Goal: Task Accomplishment & Management: Manage account settings

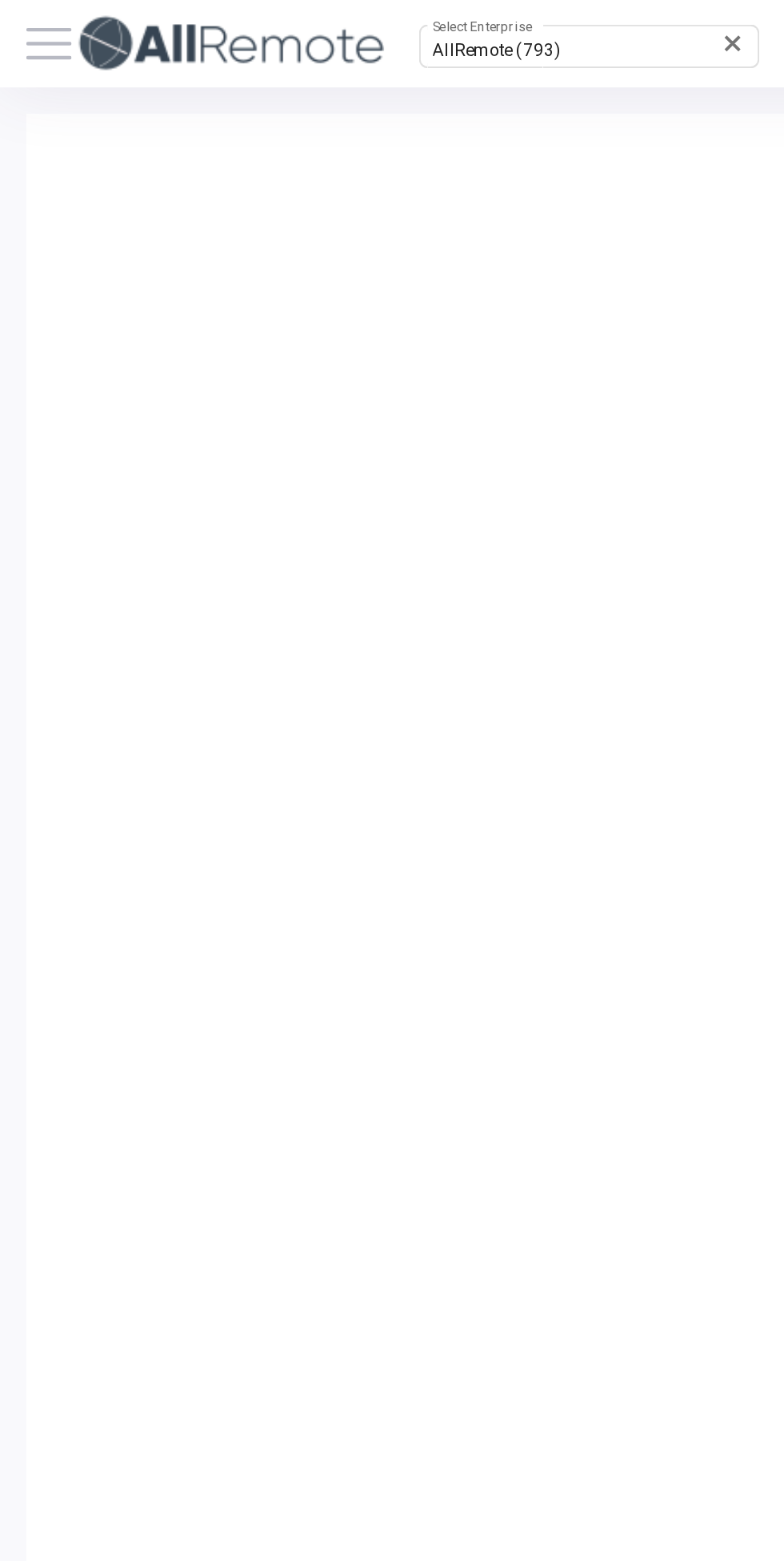
click at [239, 27] on span "AllRemote (793)" at bounding box center [228, 23] width 59 height 9
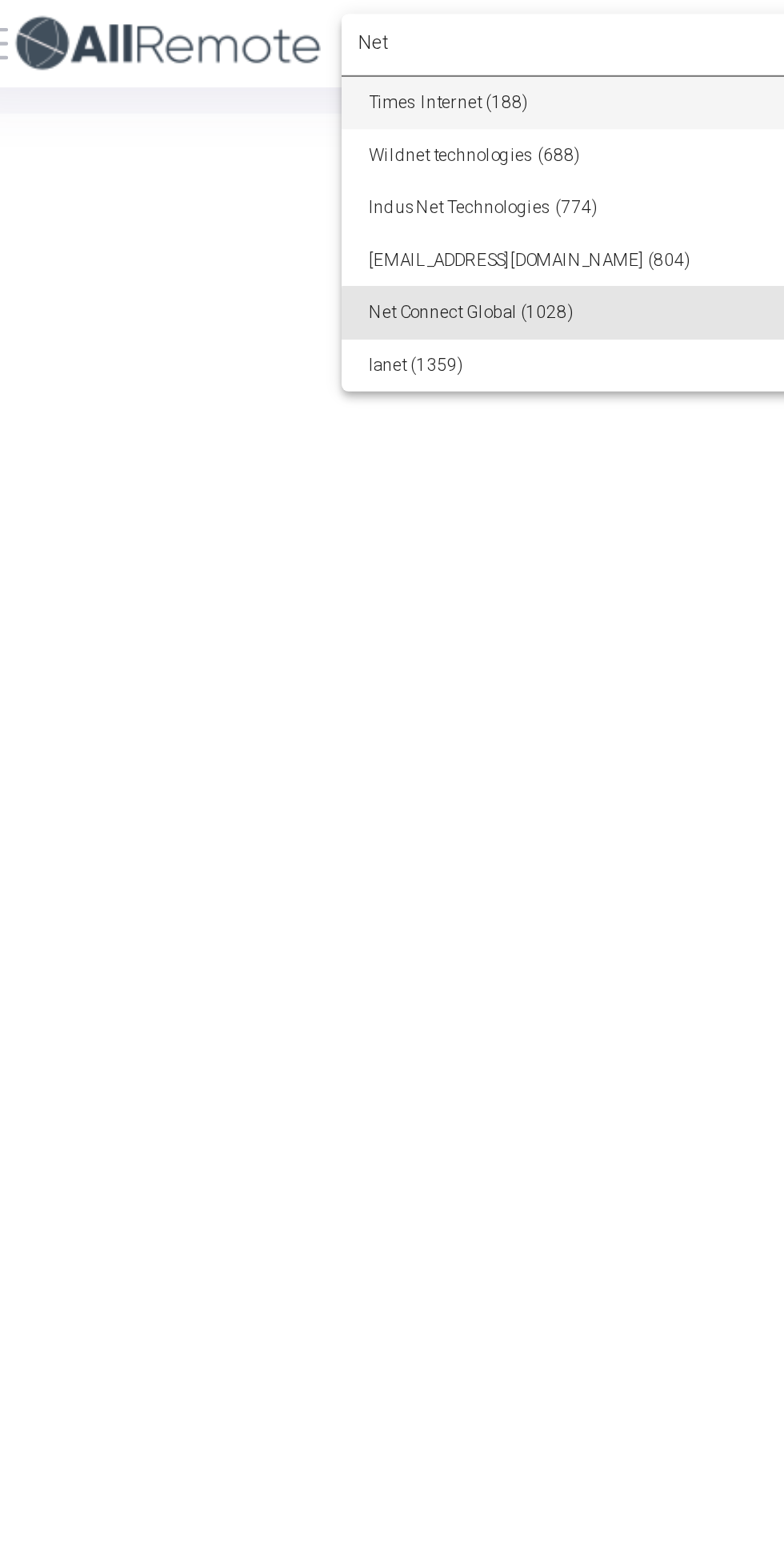
type input "Net"
click at [293, 145] on span "Net Connect Global (1028)" at bounding box center [294, 143] width 193 height 24
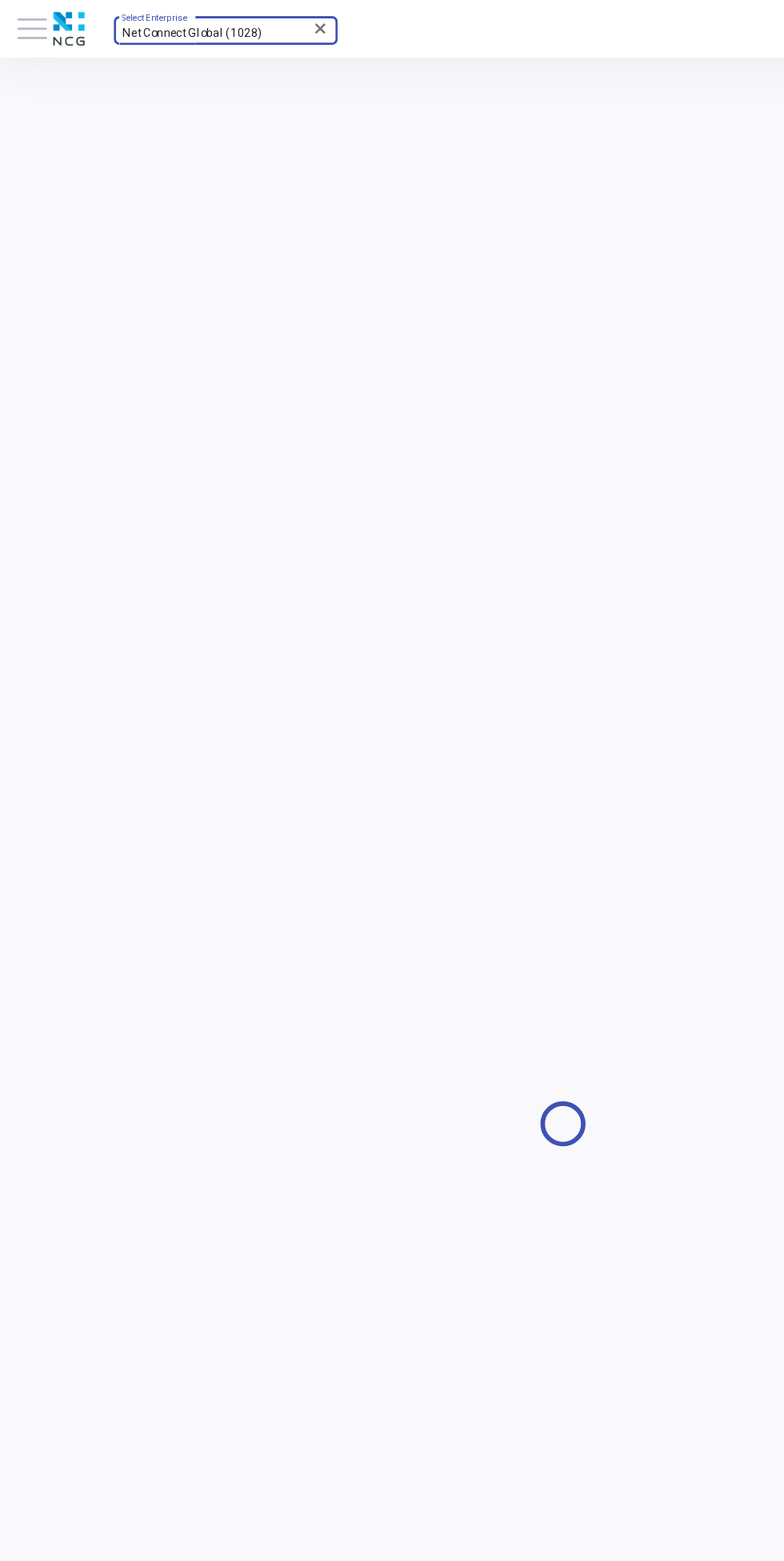
click at [27, 20] on span at bounding box center [22, 20] width 21 height 2
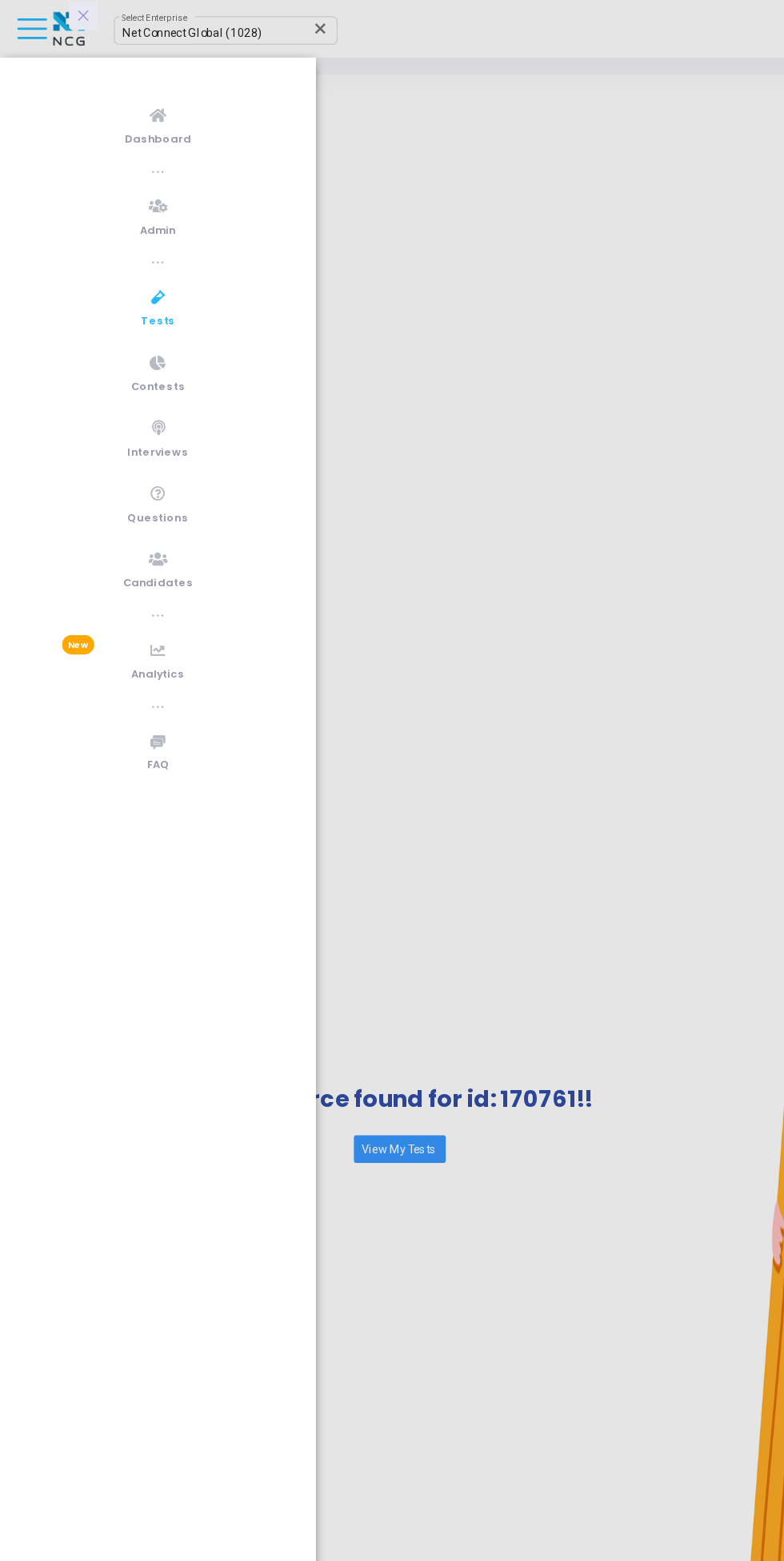
click at [102, 217] on link "Tests" at bounding box center [110, 214] width 220 height 44
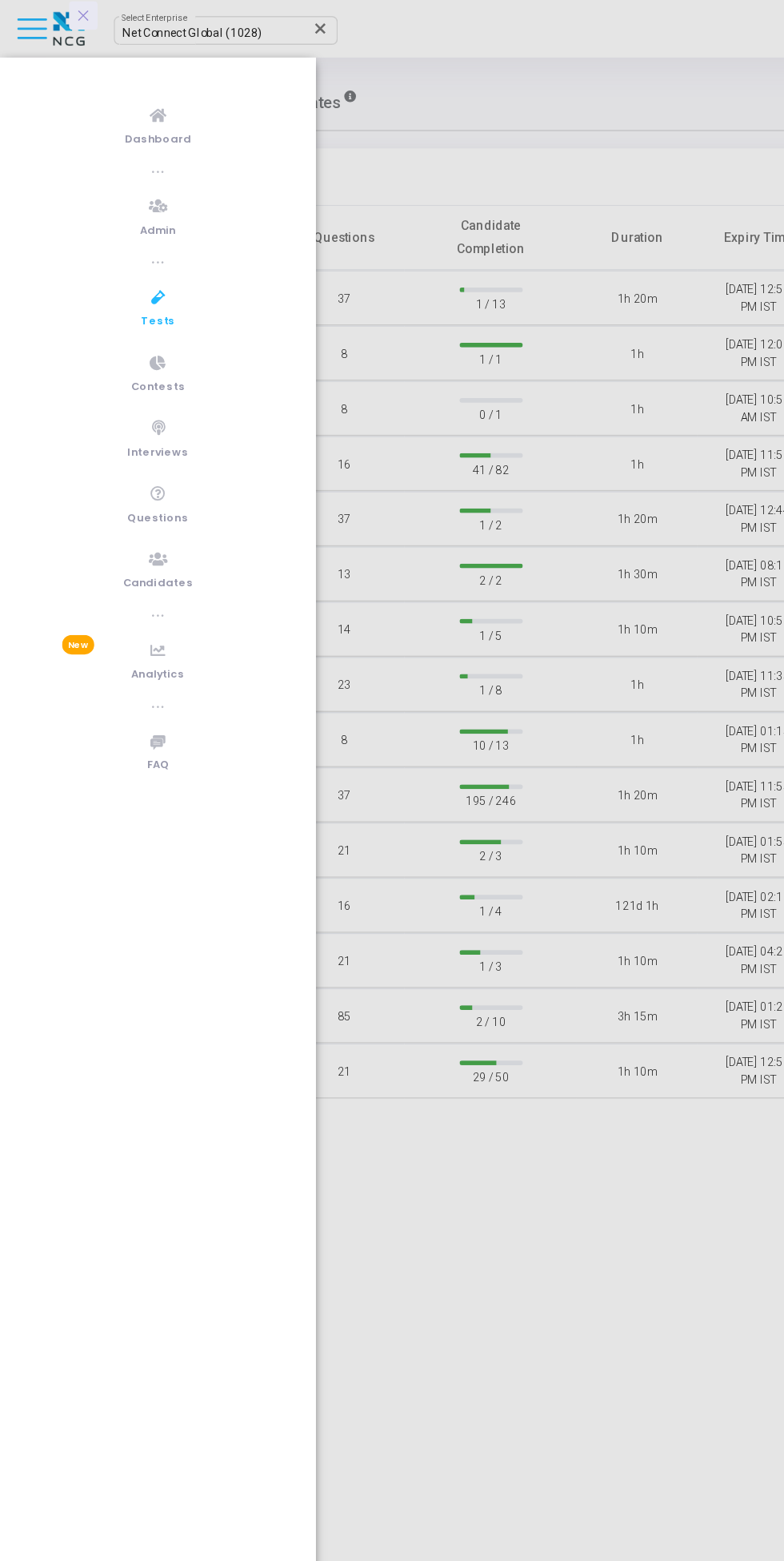
click at [369, 495] on div at bounding box center [392, 780] width 784 height 1561
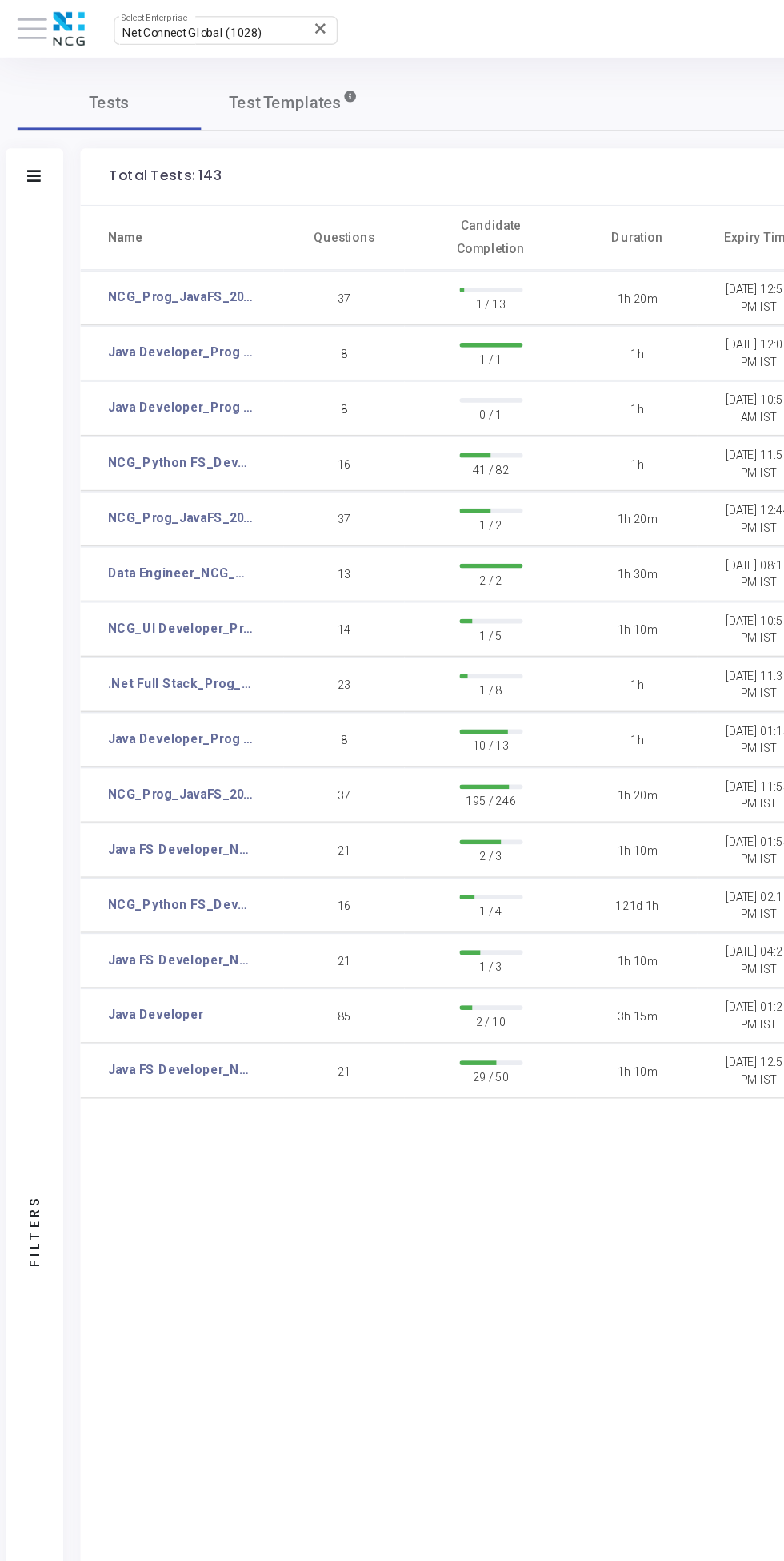
click at [24, 24] on button at bounding box center [22, 20] width 21 height 21
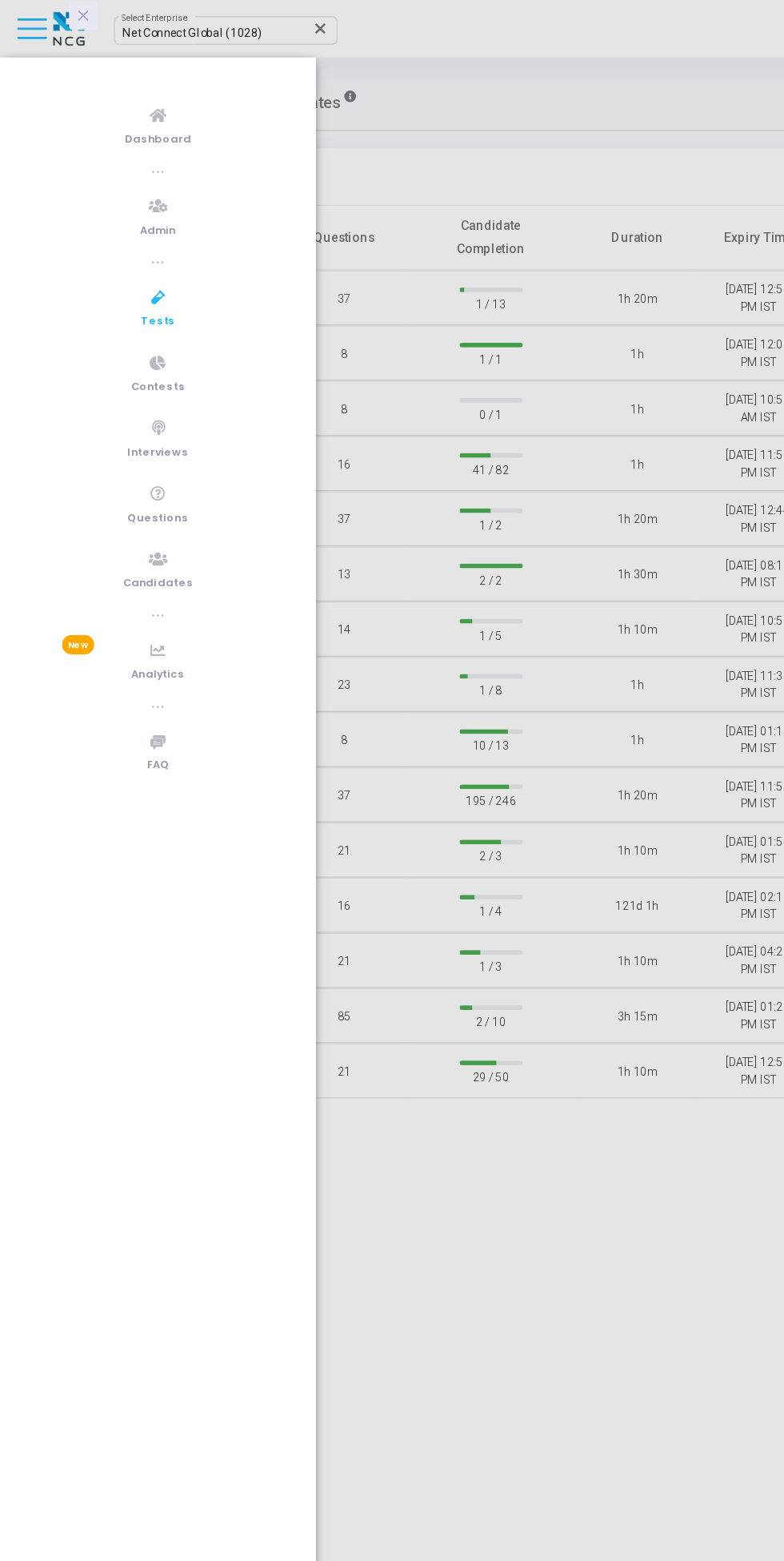
click at [95, 400] on span "Candidates" at bounding box center [110, 407] width 48 height 14
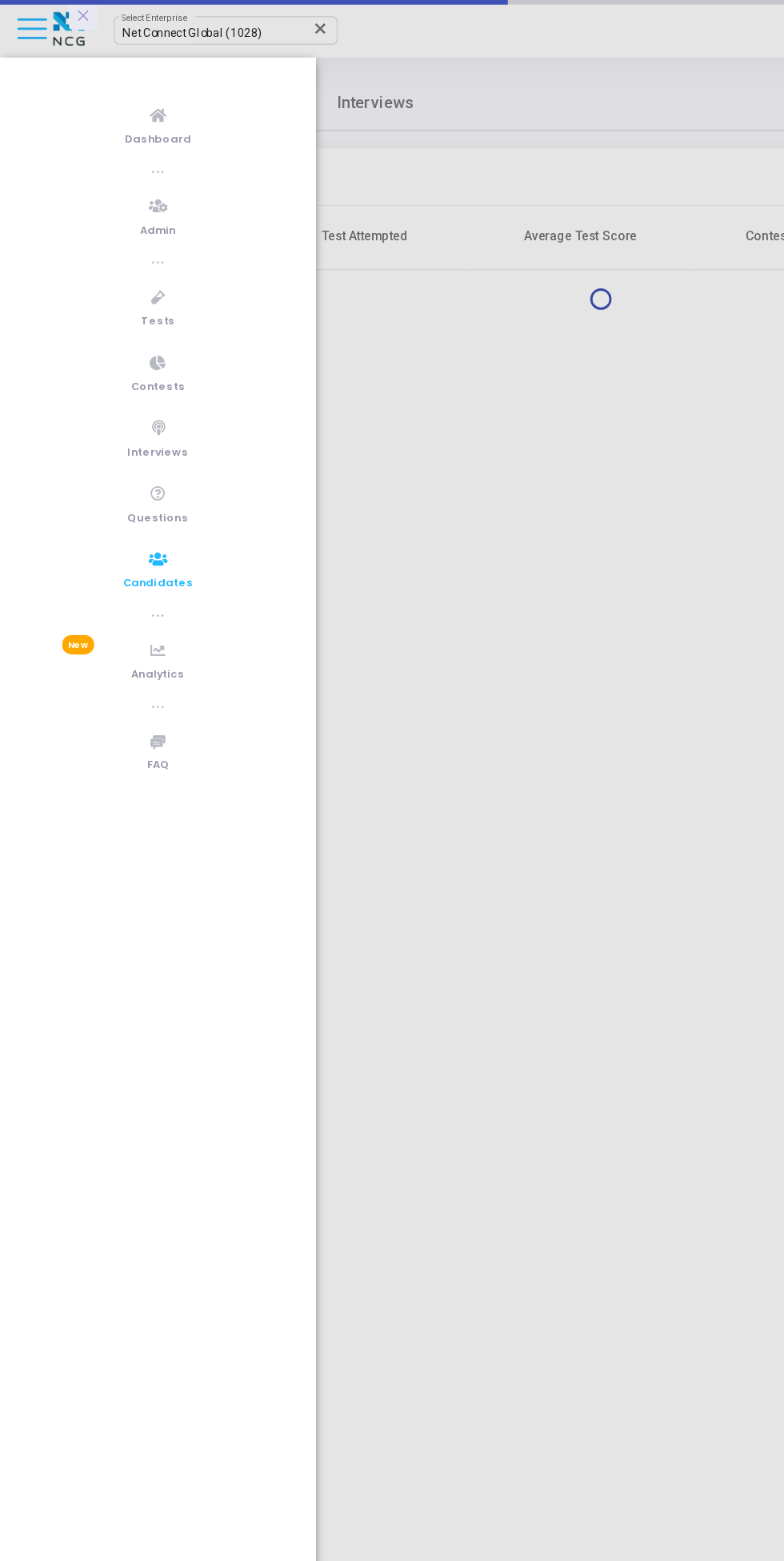
click at [63, 11] on icon at bounding box center [57, 11] width 11 height 0
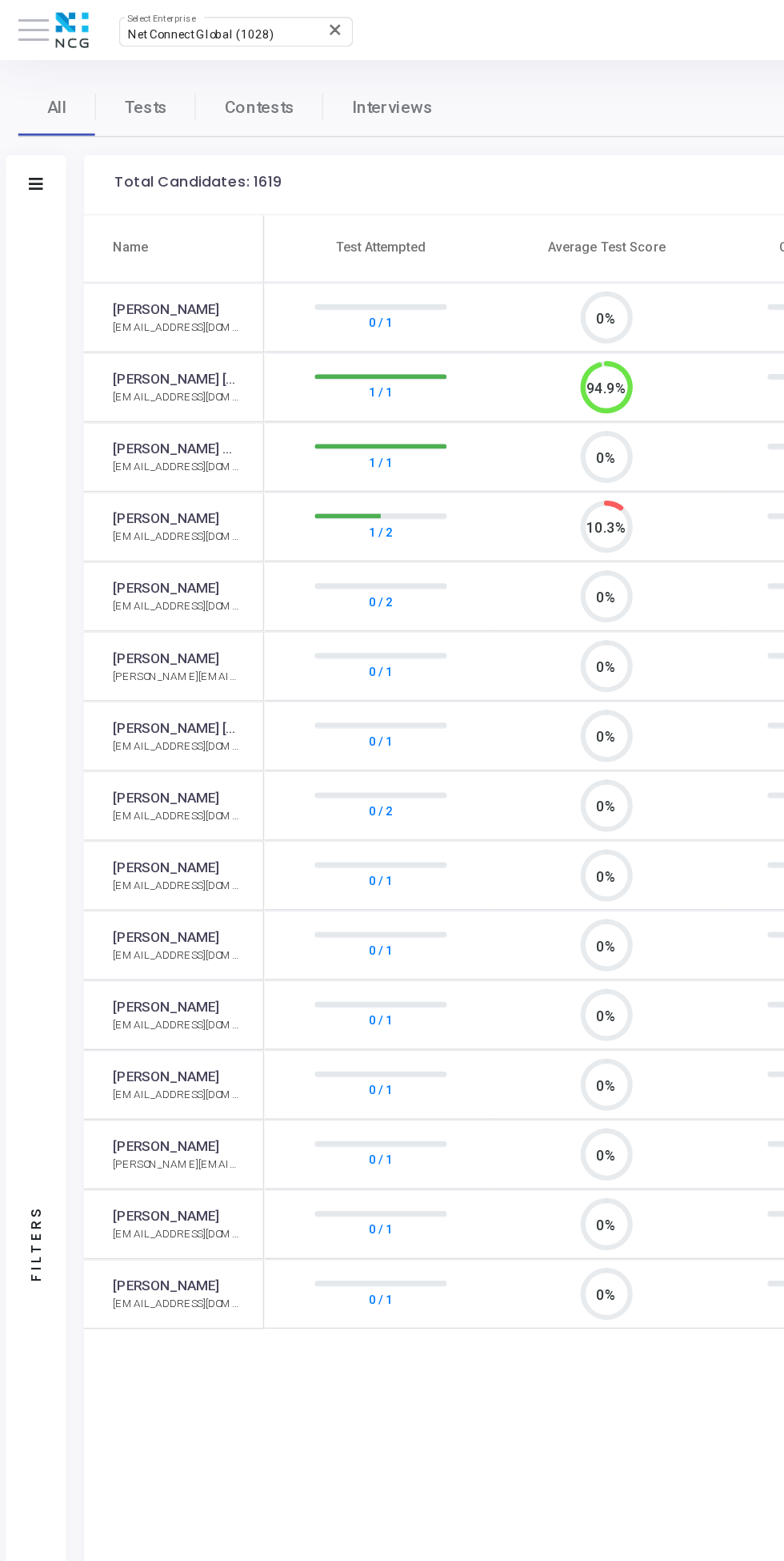
click at [24, 123] on icon at bounding box center [24, 123] width 10 height 8
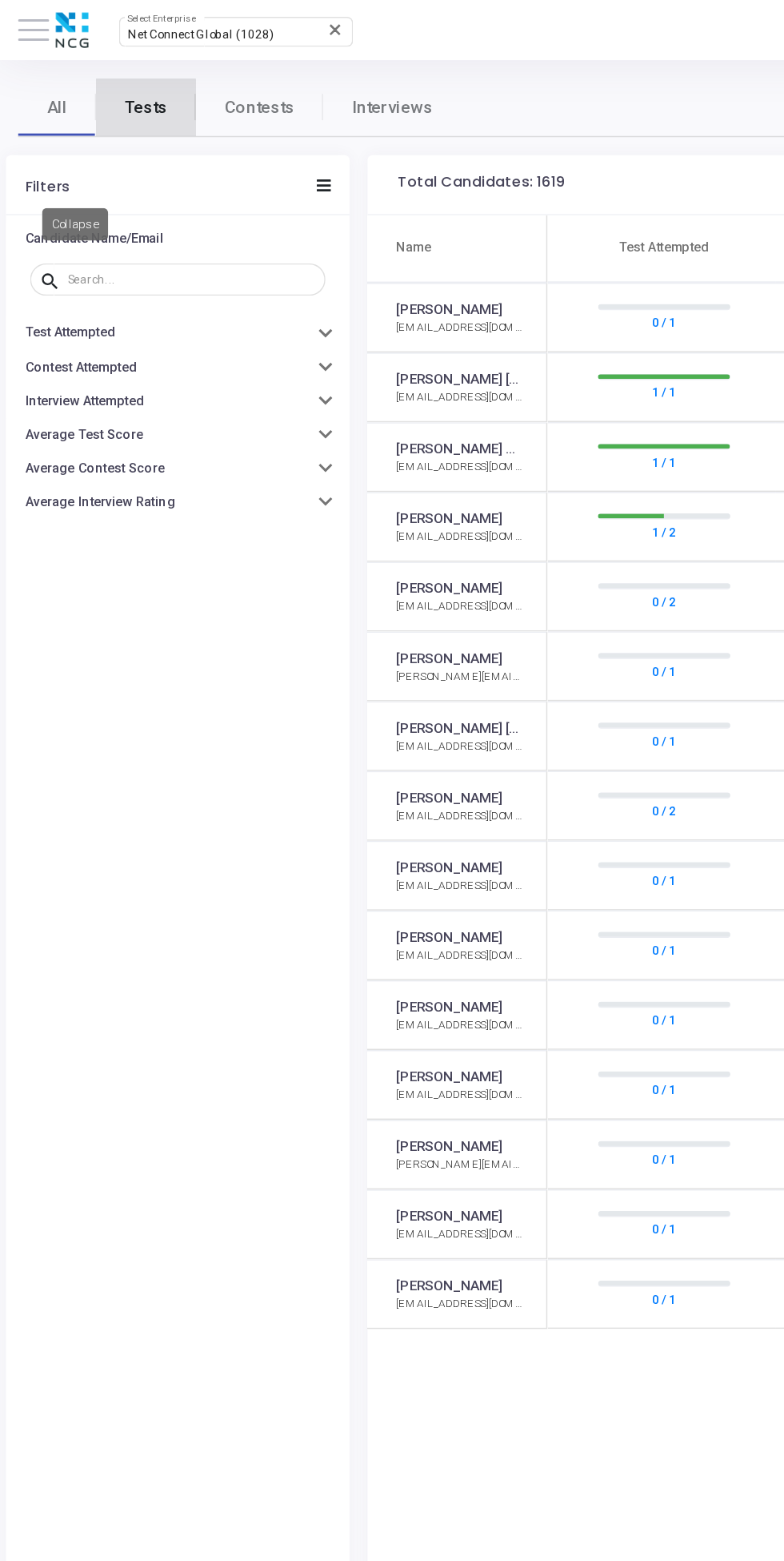
click at [97, 77] on span "Tests" at bounding box center [97, 71] width 28 height 17
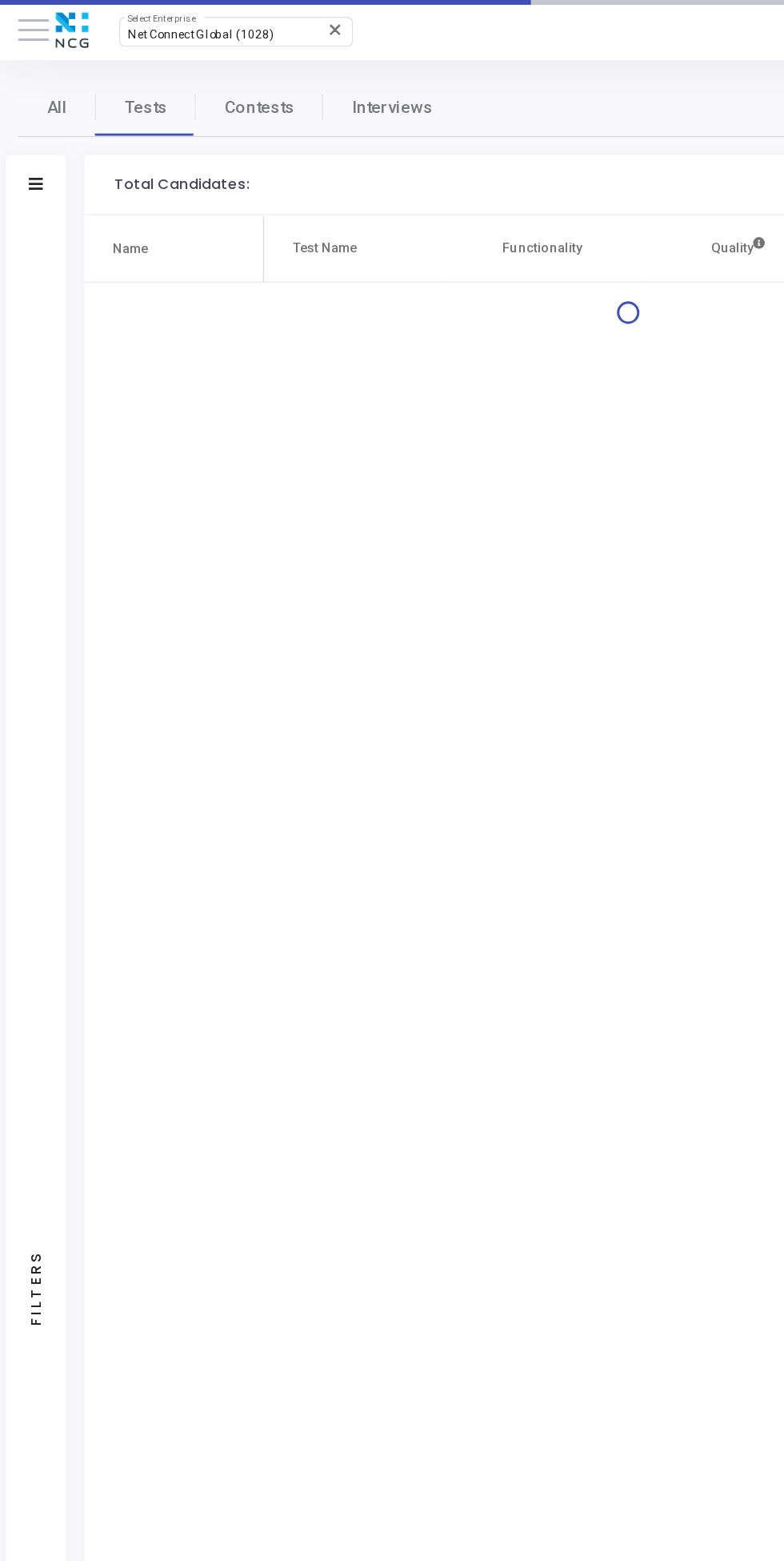
click at [24, 123] on icon at bounding box center [24, 123] width 10 height 8
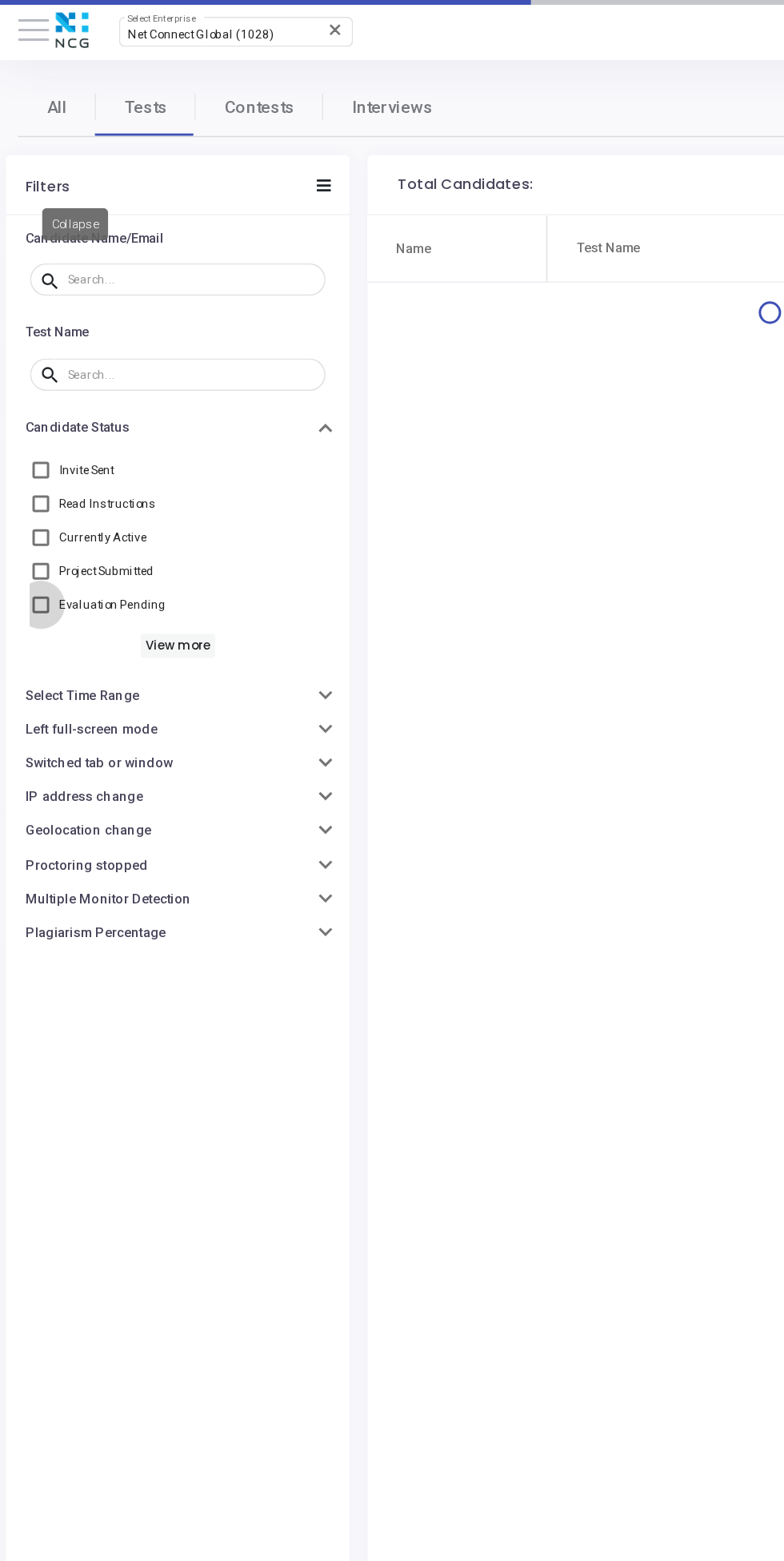
click at [28, 403] on span at bounding box center [27, 402] width 11 height 11
click at [28, 408] on input "Evaluation Pending" at bounding box center [27, 408] width 1 height 1
checkbox input "true"
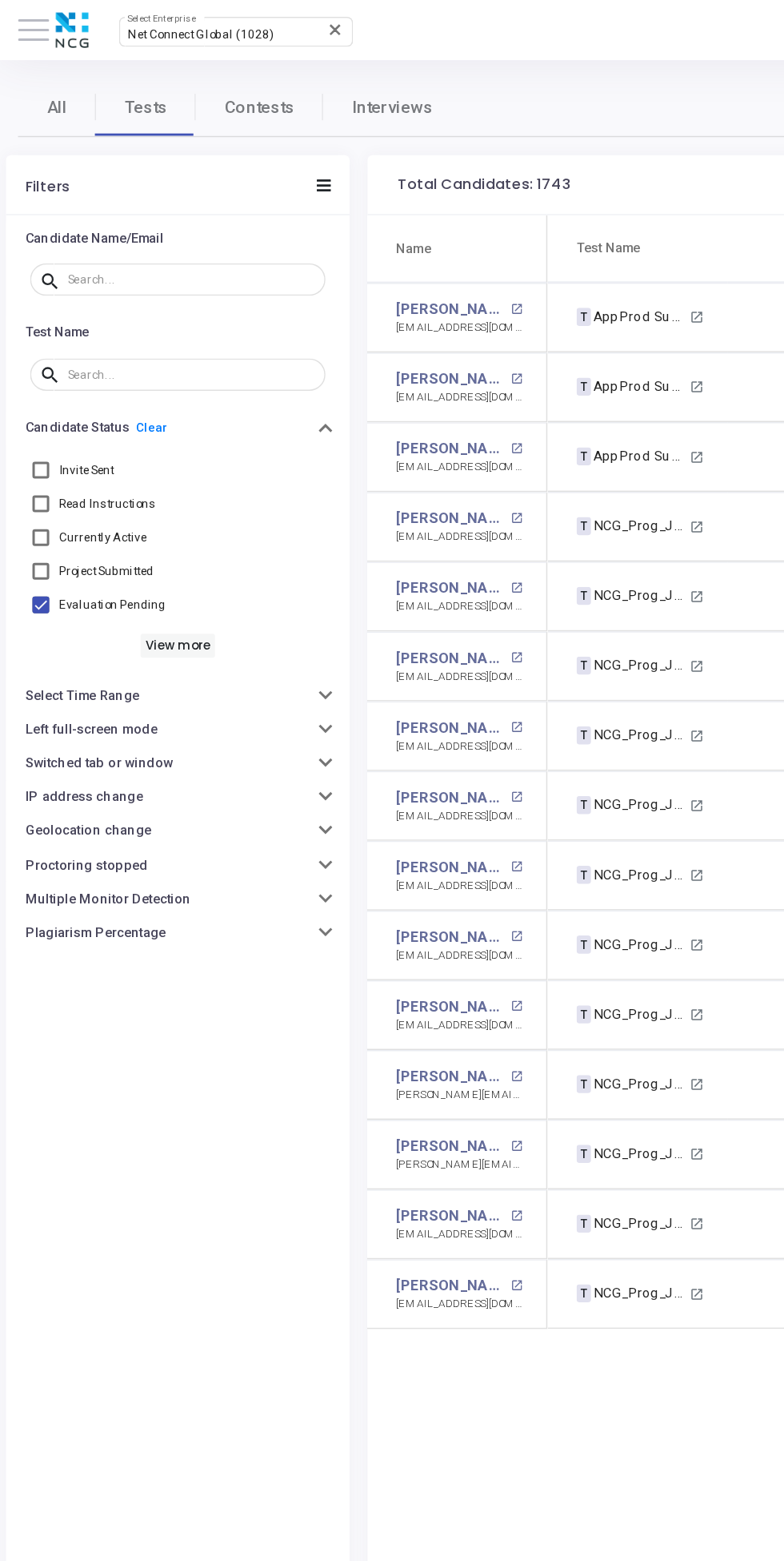
click at [215, 123] on icon at bounding box center [216, 123] width 10 height 8
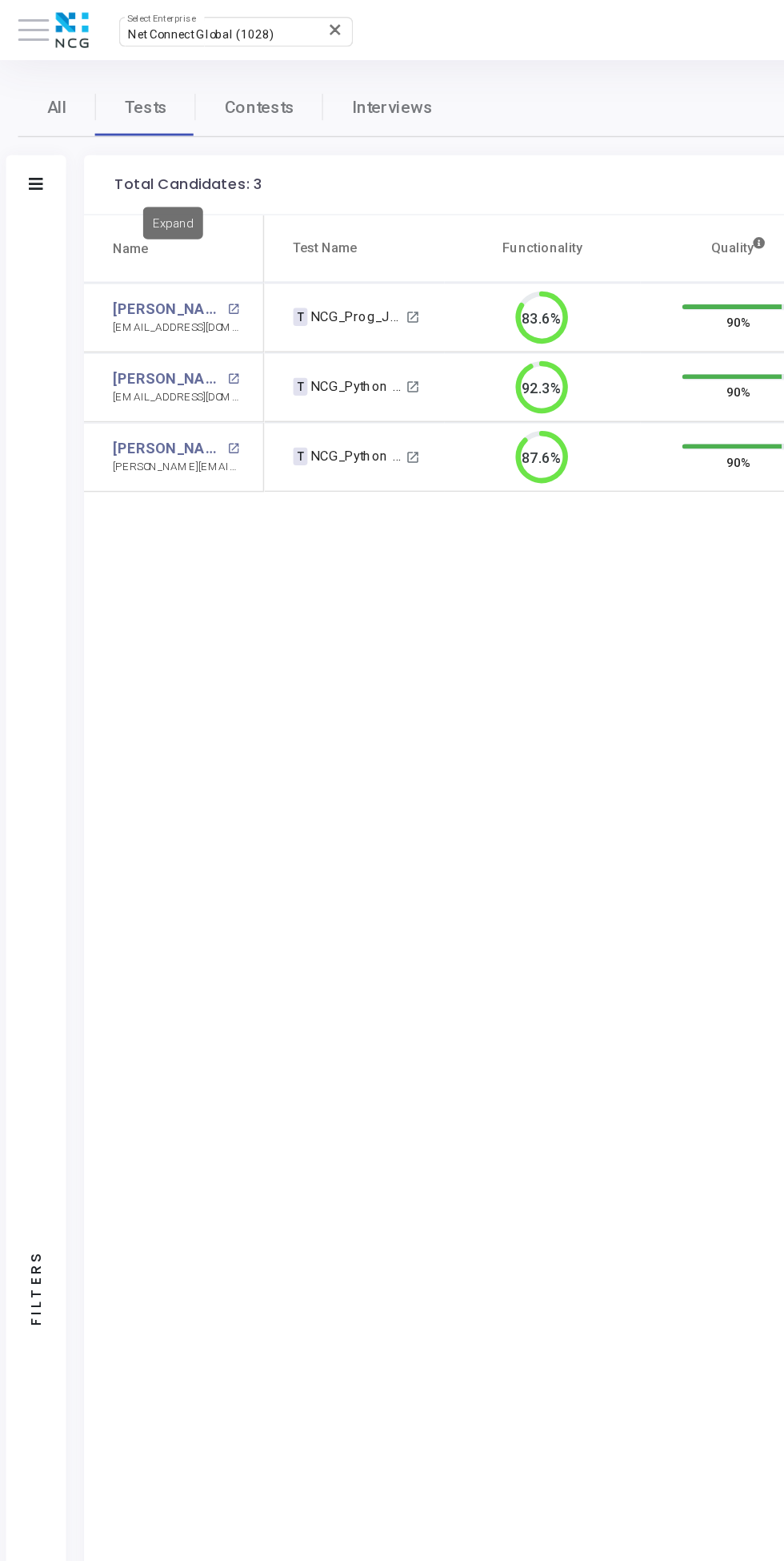
click at [151, 205] on mat-icon "open_in_new" at bounding box center [155, 205] width 8 height 8
click at [151, 252] on mat-icon "open_in_new" at bounding box center [155, 252] width 8 height 8
click at [157, 298] on mat-icon "open_in_new" at bounding box center [155, 298] width 8 height 8
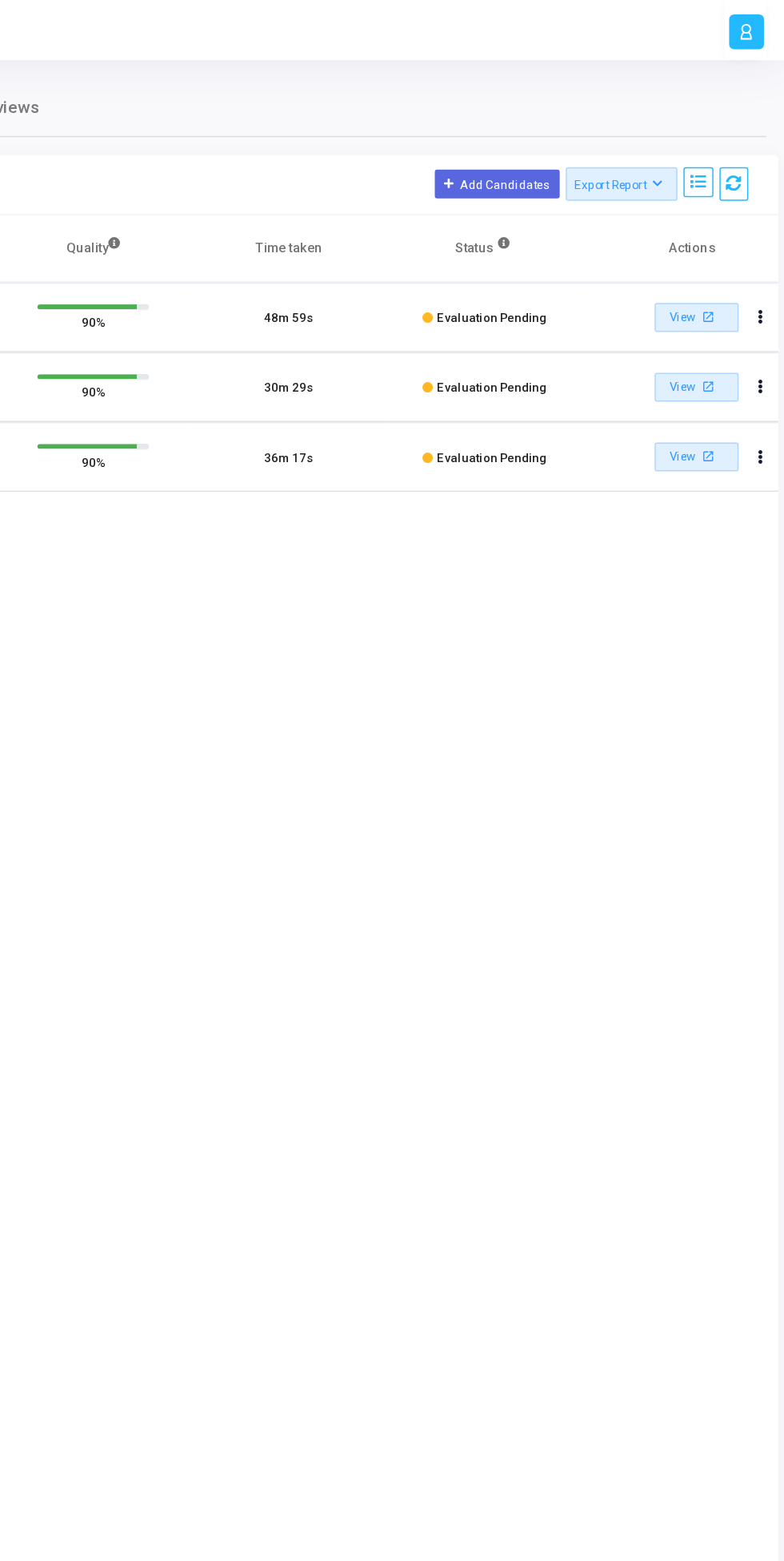
click at [749, 123] on icon at bounding box center [750, 122] width 11 height 11
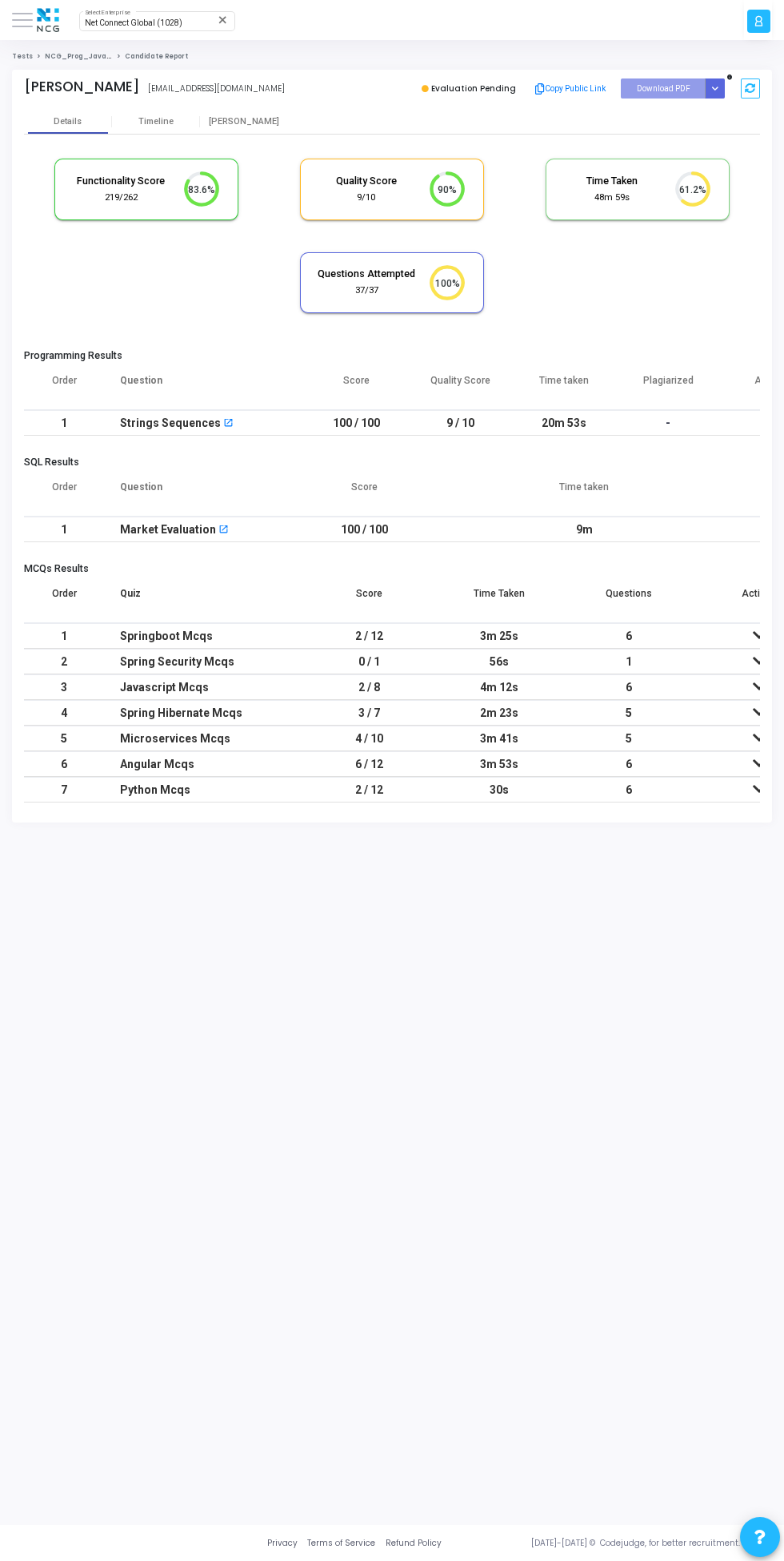
click at [723, 95] on button "Button group with nested dropdown" at bounding box center [715, 88] width 20 height 20
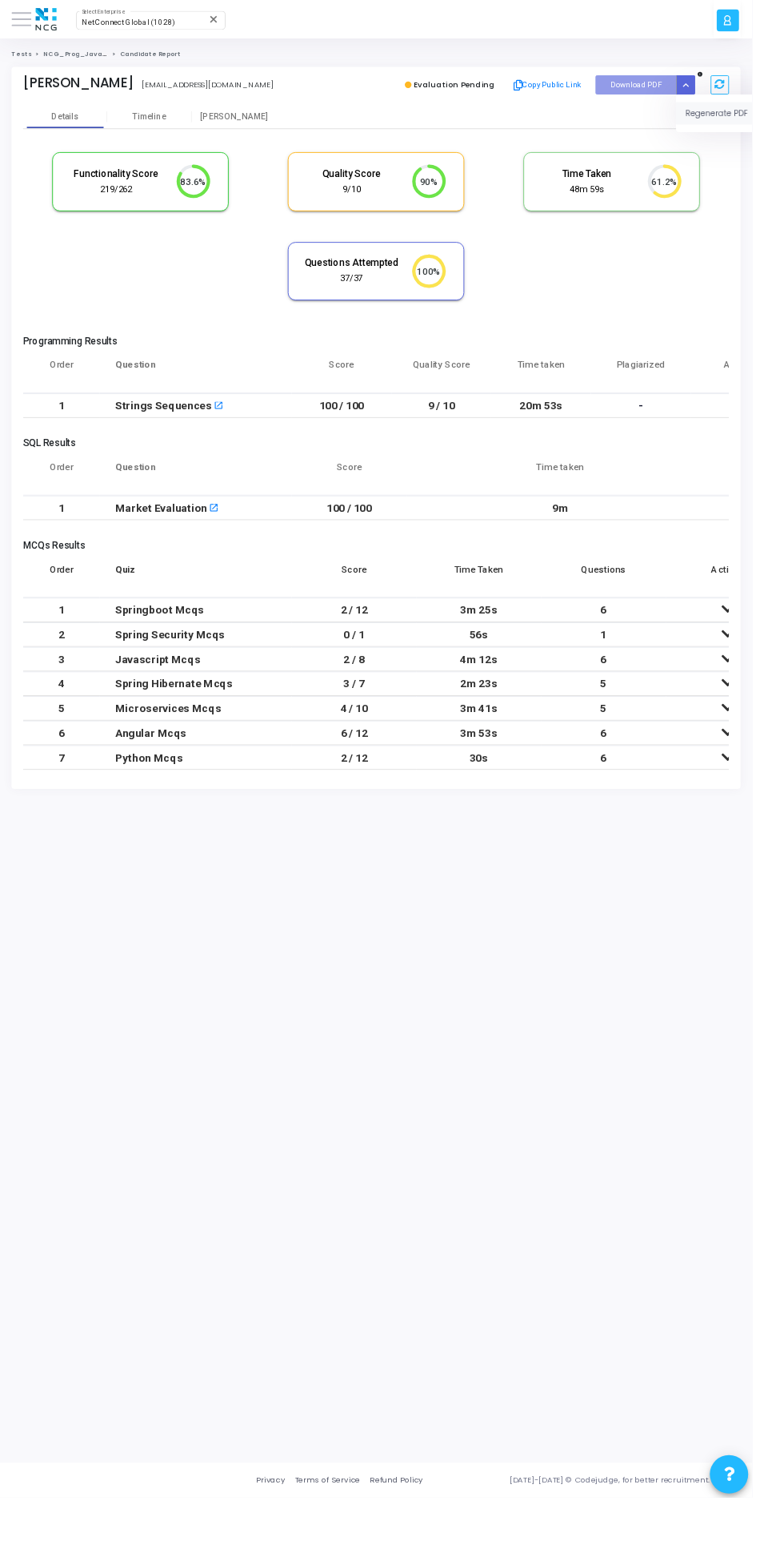
click at [753, 126] on button "Regenerate PDF" at bounding box center [760, 119] width 112 height 24
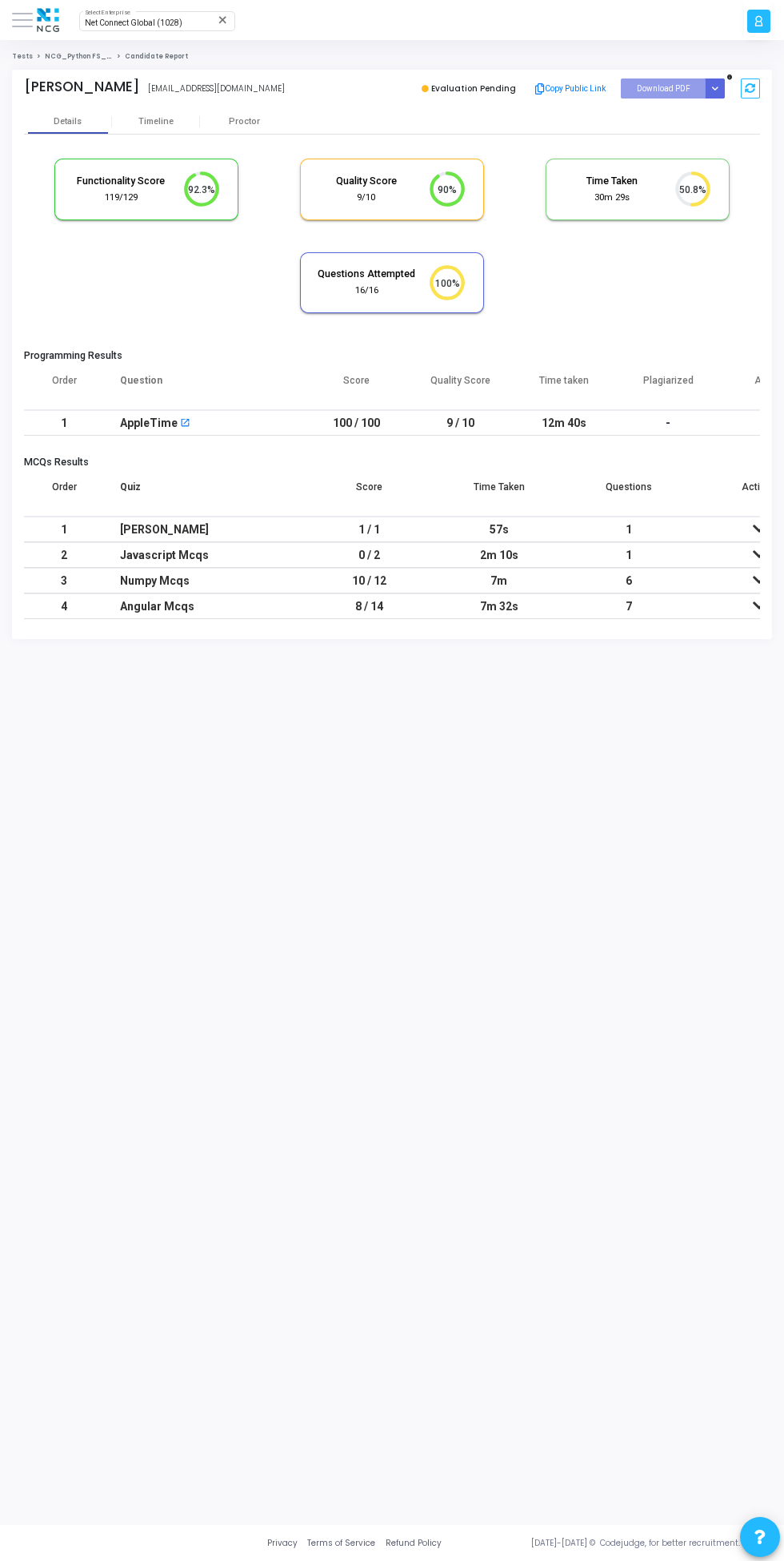
click at [723, 98] on button "Button group with nested dropdown" at bounding box center [715, 88] width 20 height 20
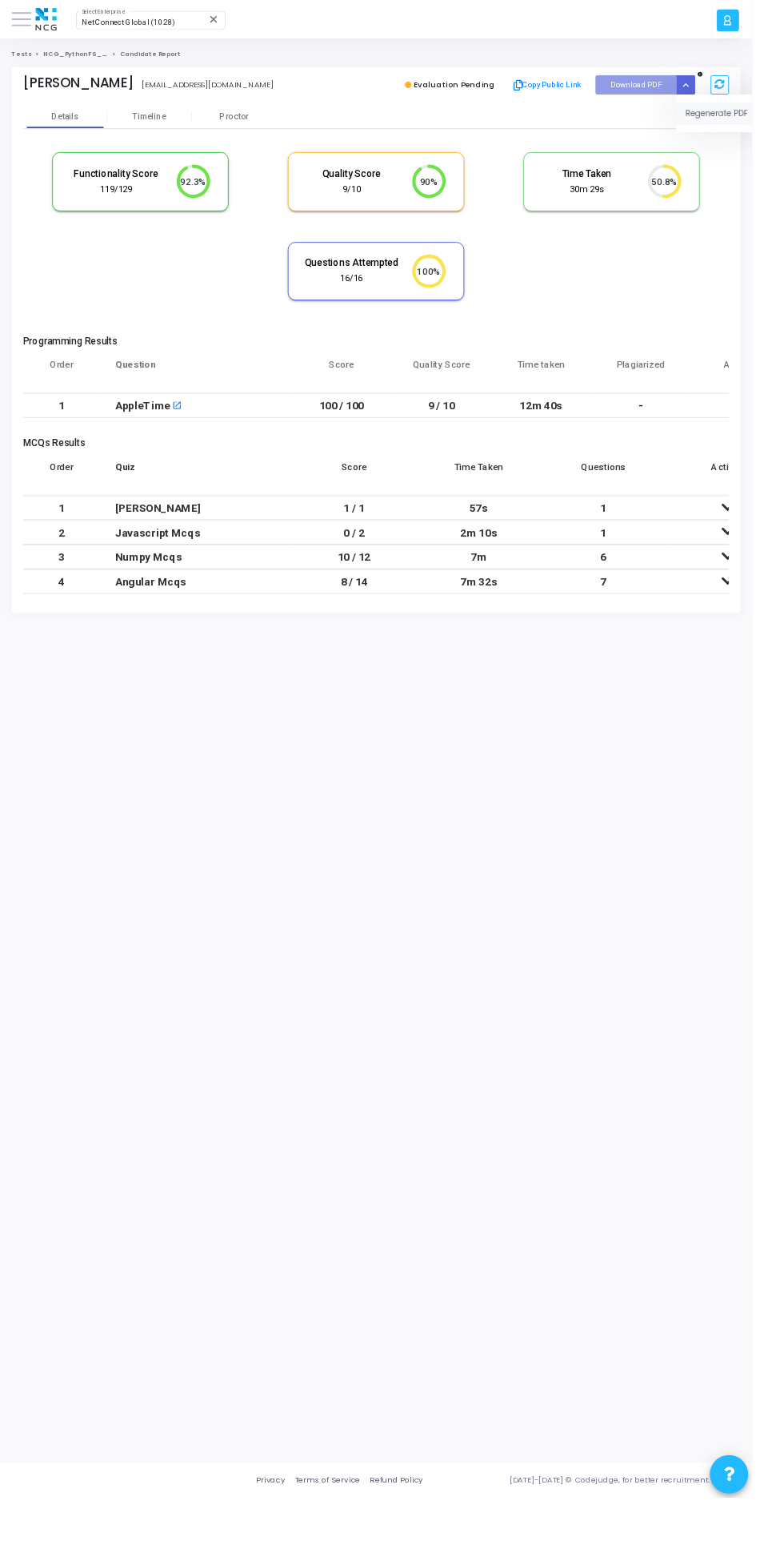
click at [751, 118] on button "Regenerate PDF" at bounding box center [760, 119] width 112 height 24
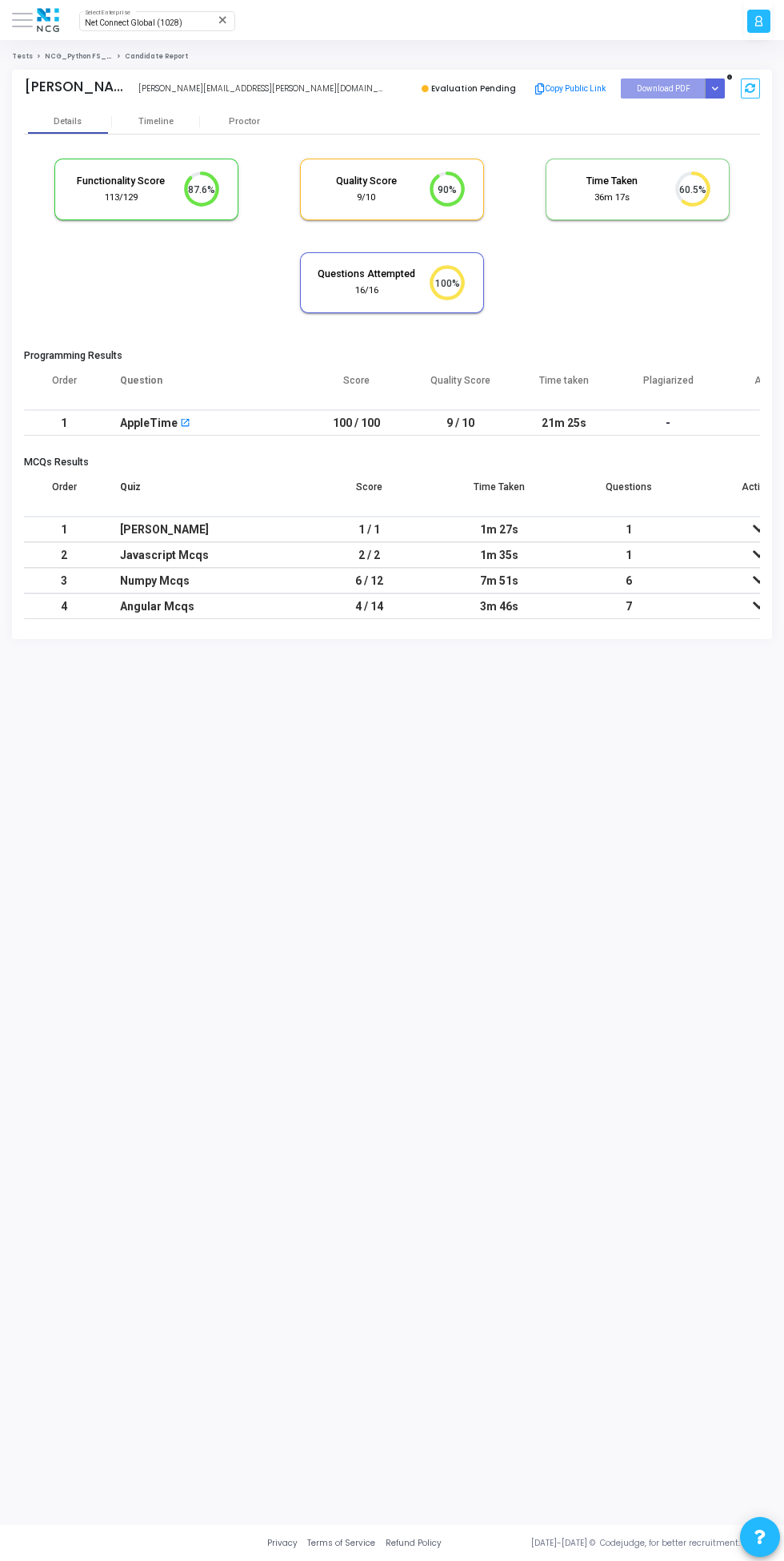
click at [710, 93] on button "Button group with nested dropdown" at bounding box center [715, 88] width 20 height 20
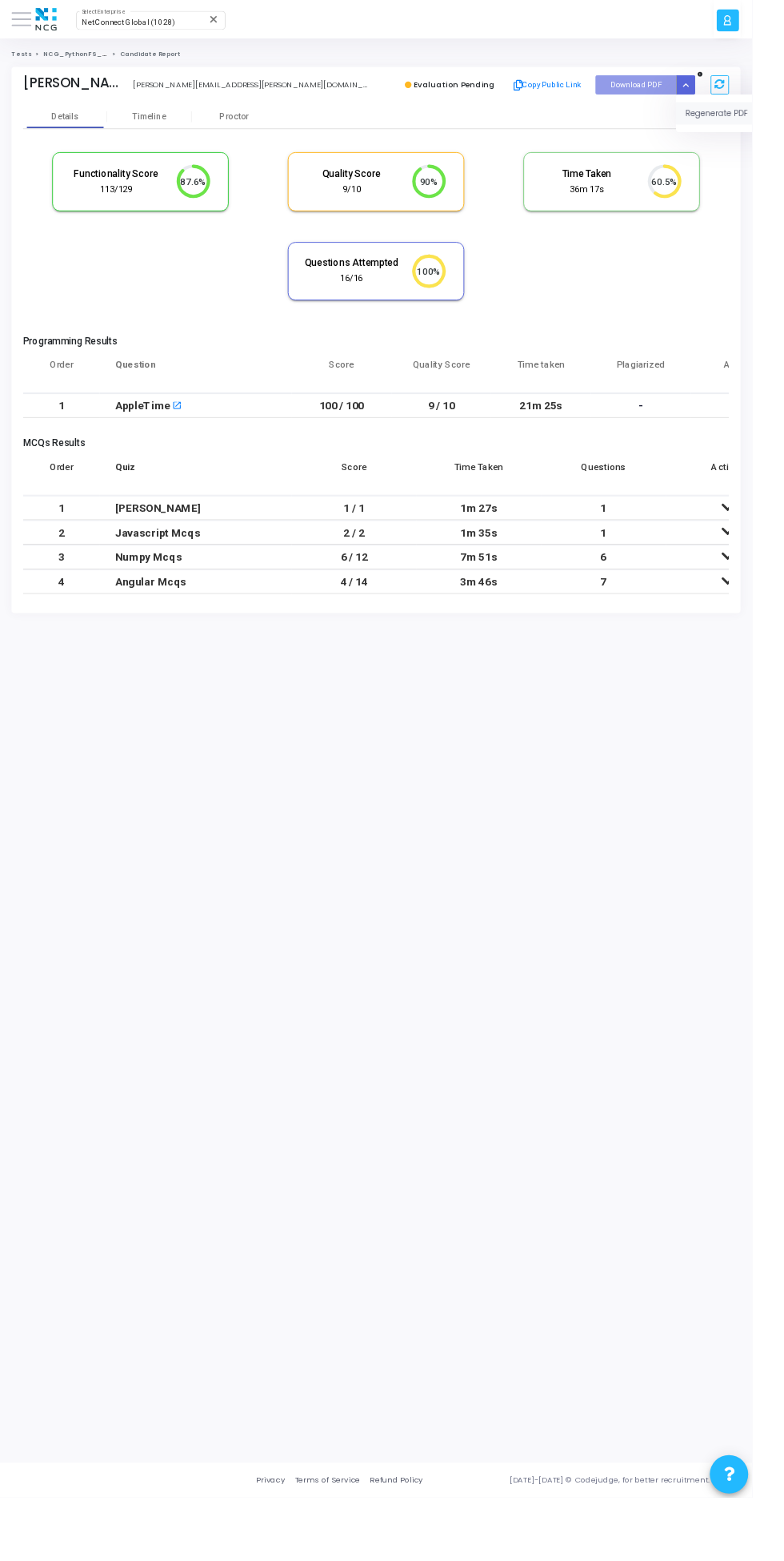
click at [741, 123] on button "Regenerate PDF" at bounding box center [760, 119] width 112 height 24
